Goal: Task Accomplishment & Management: Manage account settings

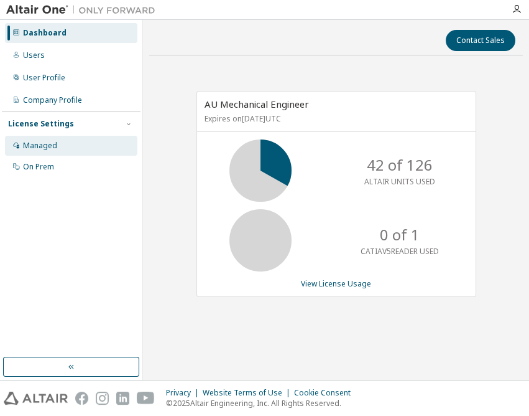
click at [45, 147] on div "Managed" at bounding box center [40, 146] width 34 height 10
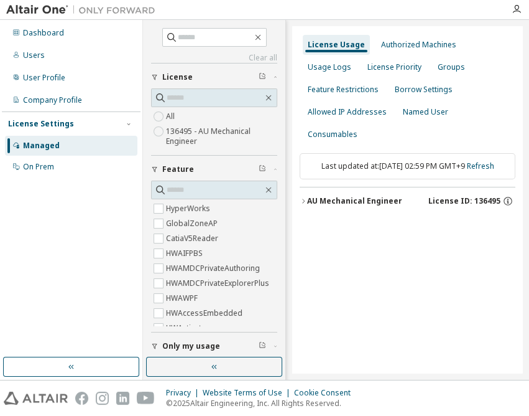
click at [230, 361] on button "button" at bounding box center [214, 366] width 136 height 20
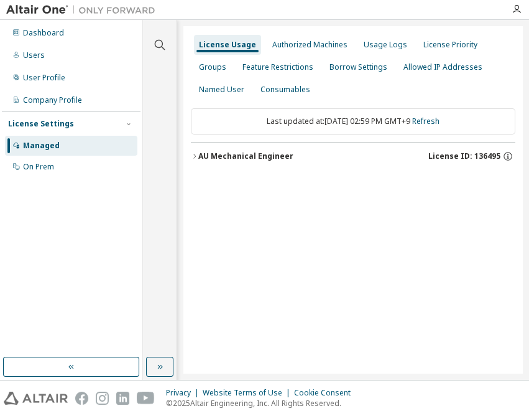
click at [256, 158] on div "AU Mechanical Engineer" at bounding box center [245, 156] width 95 height 10
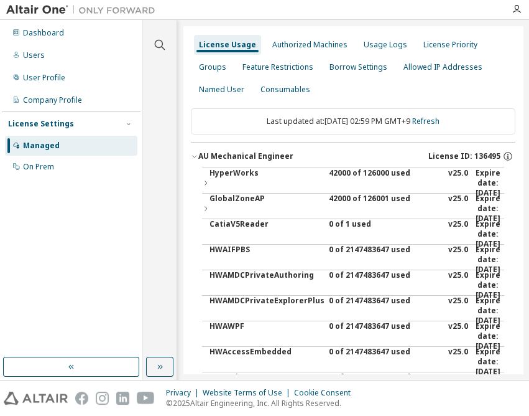
click at [353, 170] on div "42000 of 126000 used" at bounding box center [385, 183] width 112 height 30
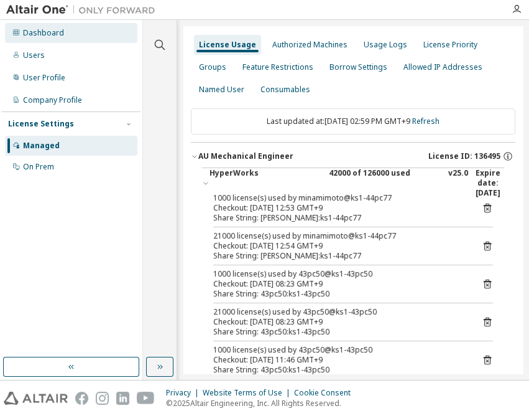
click at [23, 31] on div "Dashboard" at bounding box center [43, 33] width 41 height 10
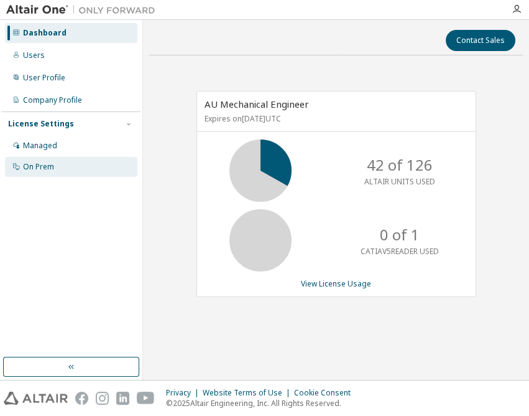
drag, startPoint x: 136, startPoint y: 201, endPoint x: 69, endPoint y: 168, distance: 74.3
click at [136, 201] on div "Dashboard Users User Profile Company Profile License Settings Managed On Prem" at bounding box center [71, 188] width 139 height 333
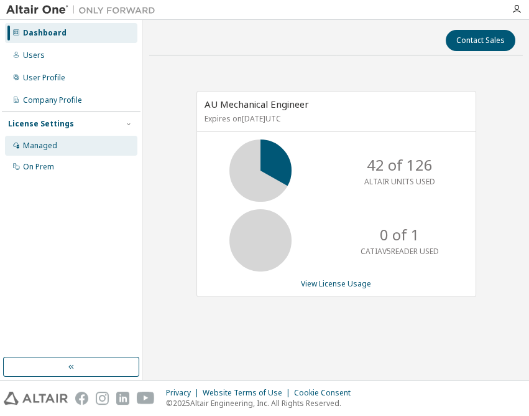
click at [23, 144] on div "Managed" at bounding box center [40, 146] width 34 height 10
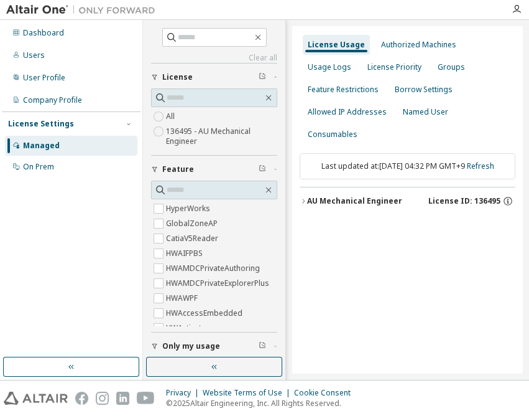
click at [215, 365] on icon "button" at bounding box center [215, 366] width 10 height 10
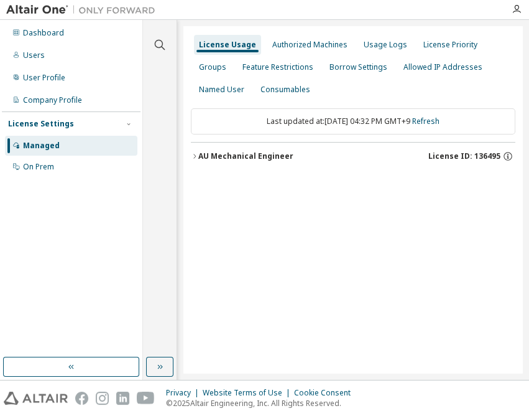
click at [263, 158] on div "AU Mechanical Engineer" at bounding box center [245, 156] width 95 height 10
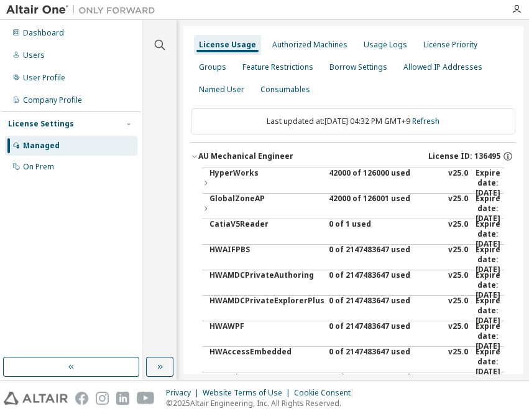
click at [353, 176] on div "42000 of 126000 used" at bounding box center [385, 183] width 112 height 30
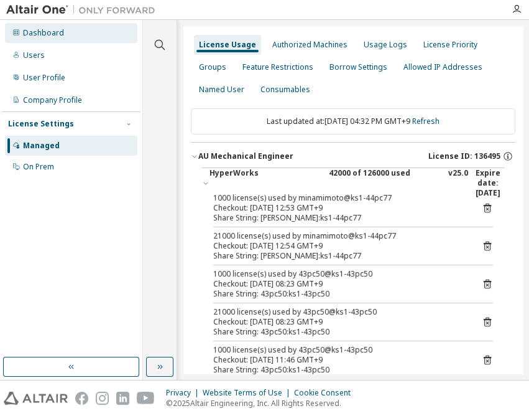
click at [68, 30] on div "Dashboard" at bounding box center [71, 33] width 133 height 20
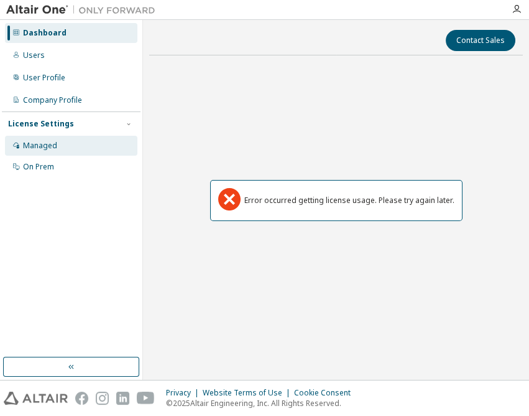
click at [54, 141] on div "Managed" at bounding box center [40, 146] width 34 height 10
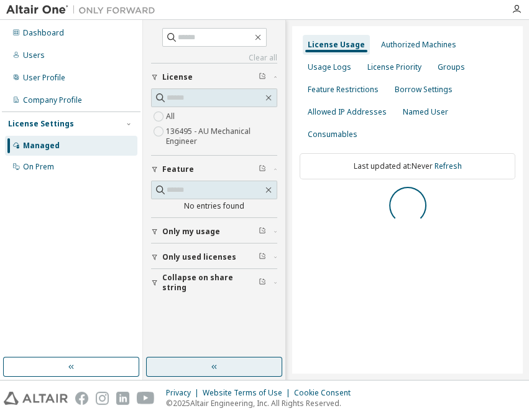
click at [208, 366] on button "button" at bounding box center [214, 366] width 136 height 20
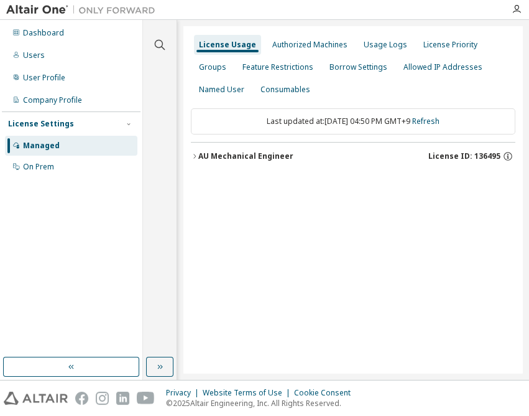
click at [261, 152] on div "AU Mechanical Engineer" at bounding box center [245, 156] width 95 height 10
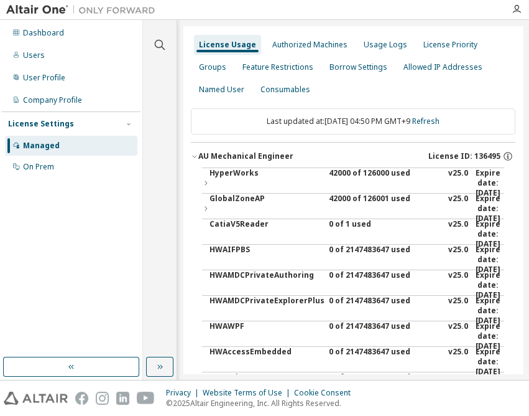
click at [332, 168] on div "42000 of 126000 used" at bounding box center [385, 183] width 112 height 30
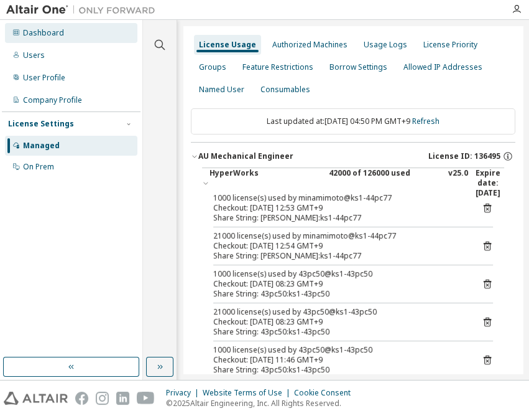
click at [54, 29] on div "Dashboard" at bounding box center [43, 33] width 41 height 10
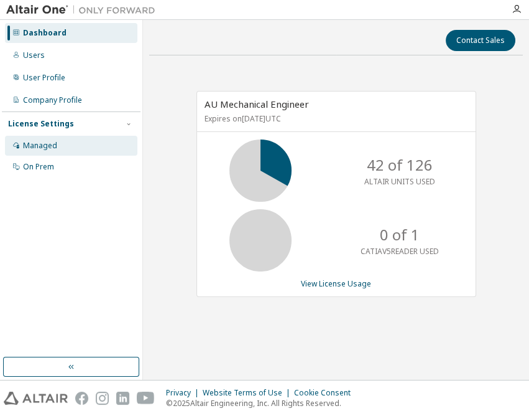
click at [45, 146] on div "Managed" at bounding box center [40, 146] width 34 height 10
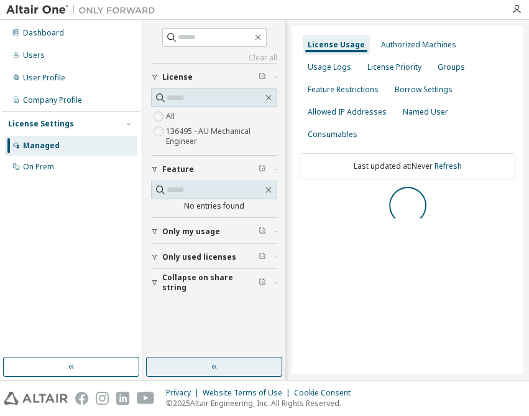
click at [207, 362] on button "button" at bounding box center [214, 366] width 136 height 20
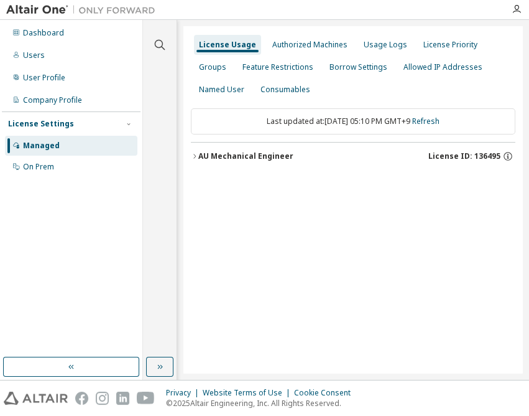
click at [279, 159] on div "AU Mechanical Engineer" at bounding box center [245, 156] width 95 height 10
